Goal: Task Accomplishment & Management: Use online tool/utility

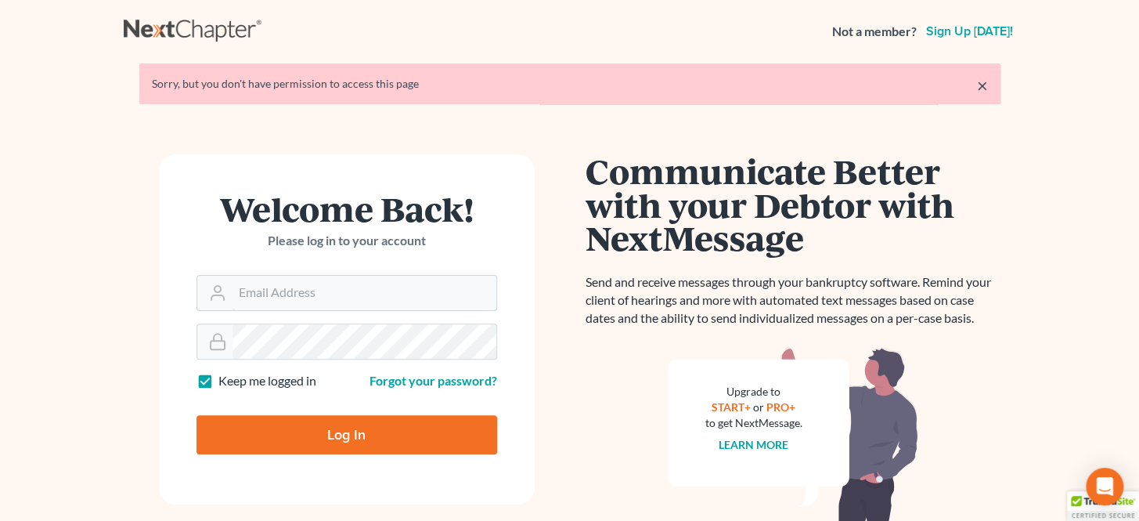
type input "[PERSON_NAME][EMAIL_ADDRESS][DOMAIN_NAME]"
click at [414, 442] on form "Welcome Back! Please log in to your account Email Address brittney@derrensjohns…" at bounding box center [347, 329] width 376 height 350
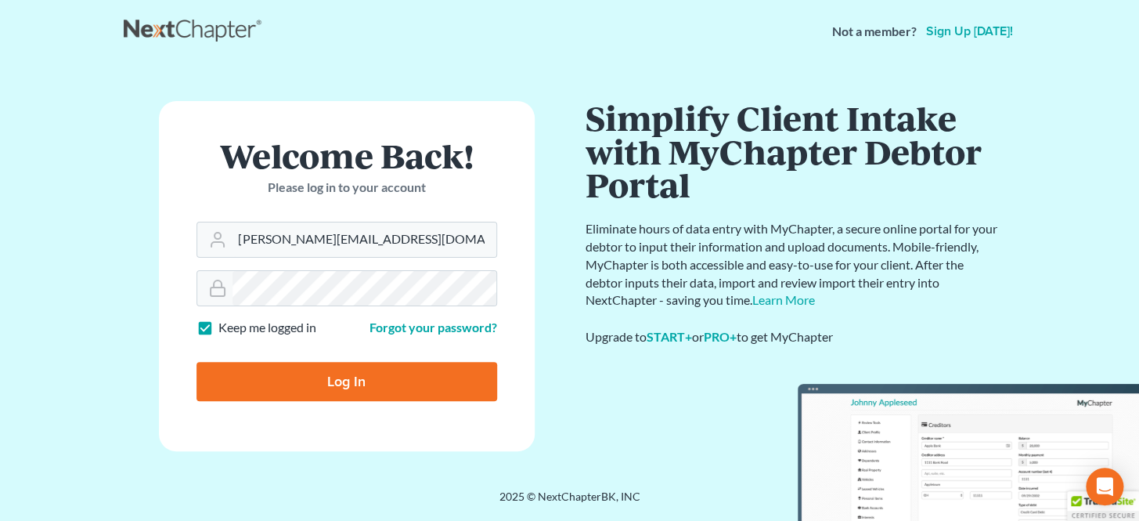
click at [404, 385] on input "Log In" at bounding box center [347, 381] width 301 height 39
type input "Thinking..."
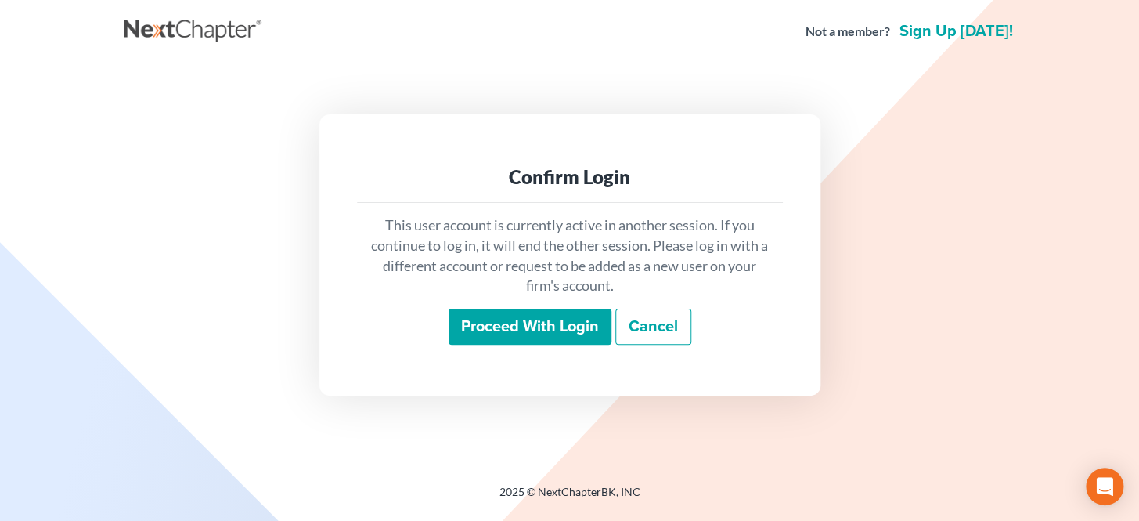
click at [552, 319] on input "Proceed with login" at bounding box center [530, 327] width 163 height 36
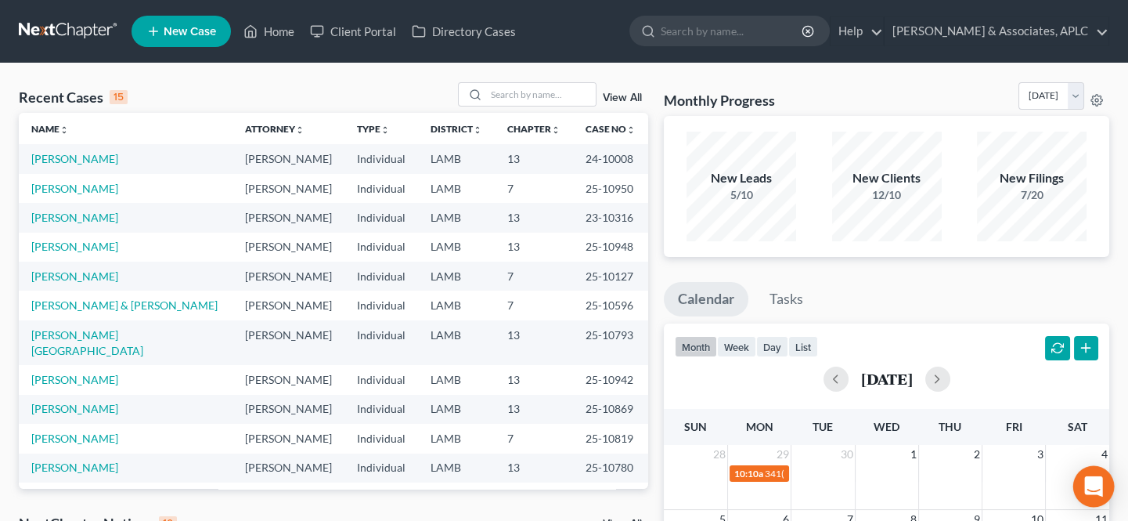
click at [1093, 478] on icon "Open Intercom Messenger" at bounding box center [1094, 486] width 20 height 20
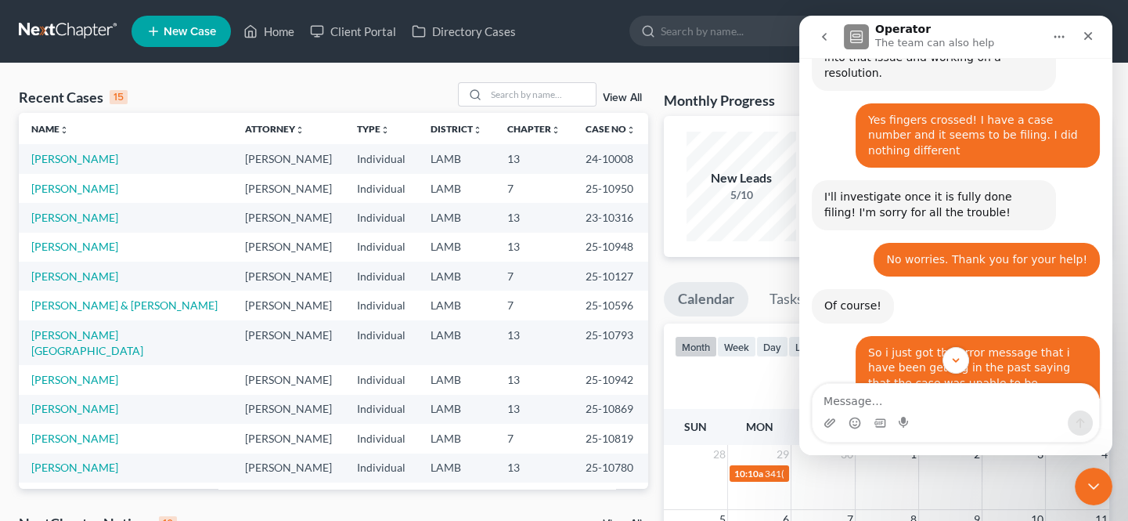
scroll to position [3847, 0]
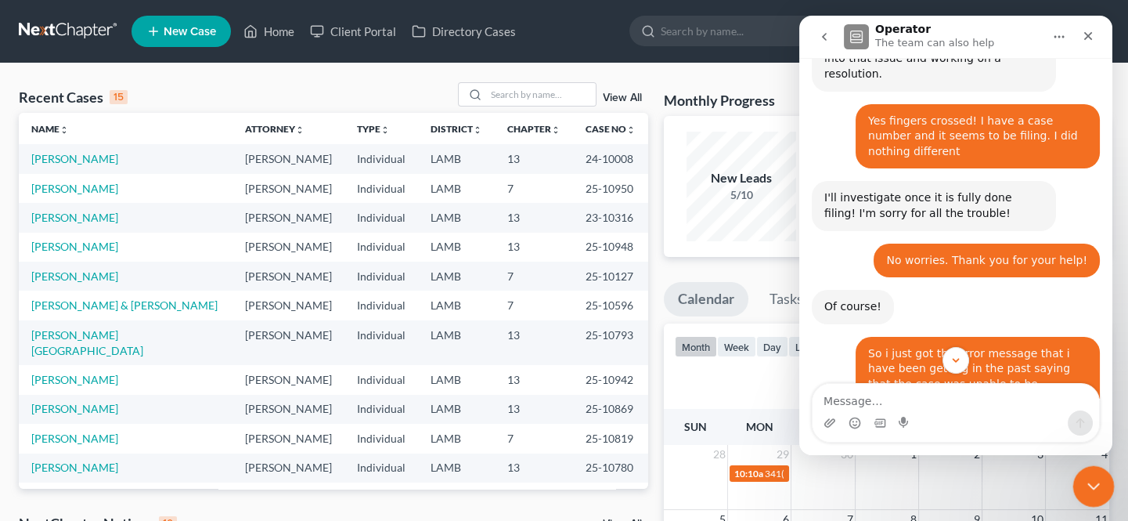
drag, startPoint x: 1082, startPoint y: 471, endPoint x: 1718, endPoint y: 555, distance: 641.5
click at [1080, 468] on div "Close Intercom Messenger" at bounding box center [1092, 484] width 38 height 38
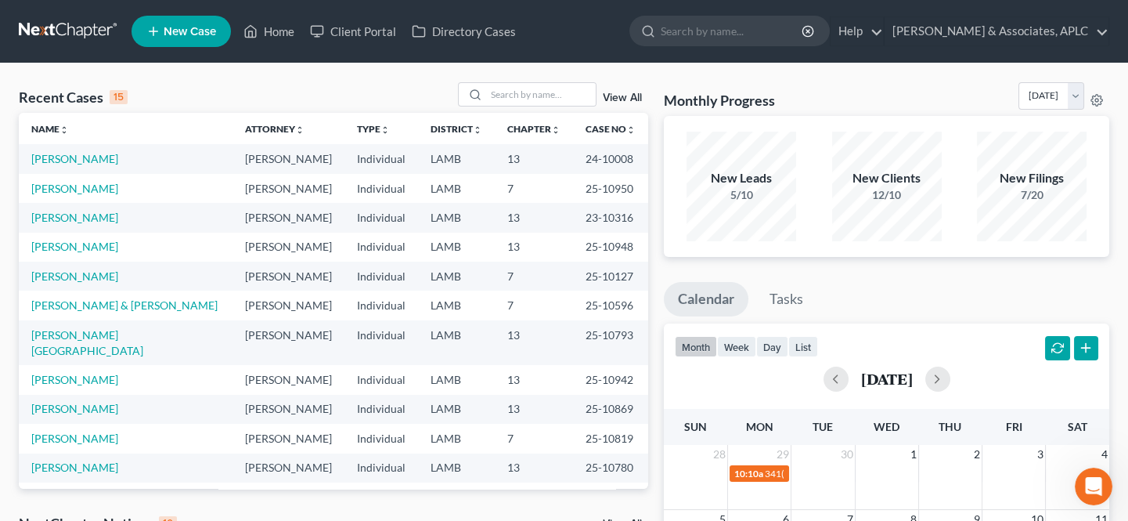
scroll to position [4987, 0]
